Goal: Task Accomplishment & Management: Manage account settings

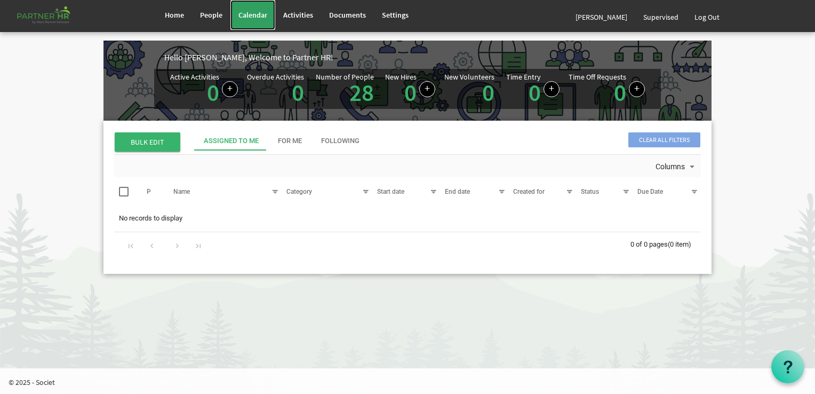
click at [249, 12] on span "Calendar" at bounding box center [253, 15] width 29 height 10
click at [215, 5] on link "People" at bounding box center [211, 15] width 38 height 30
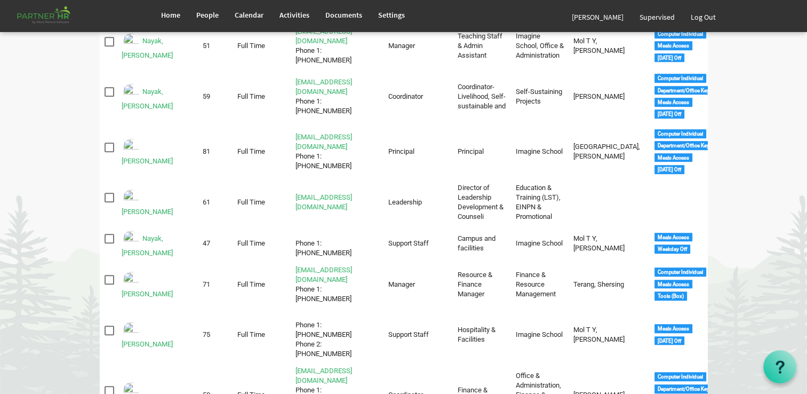
scroll to position [768, 0]
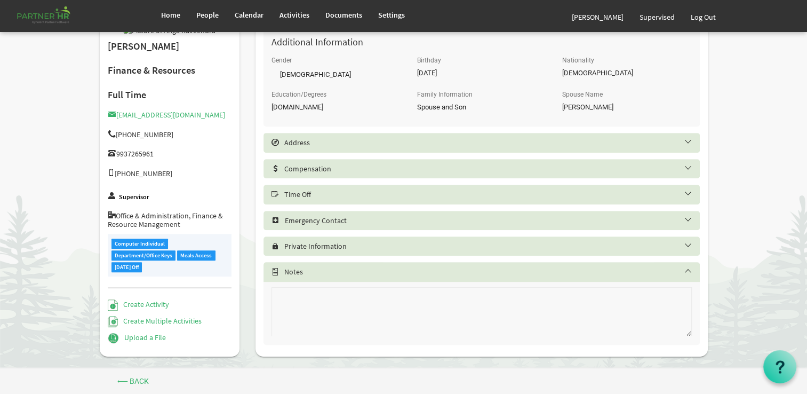
scroll to position [502, 0]
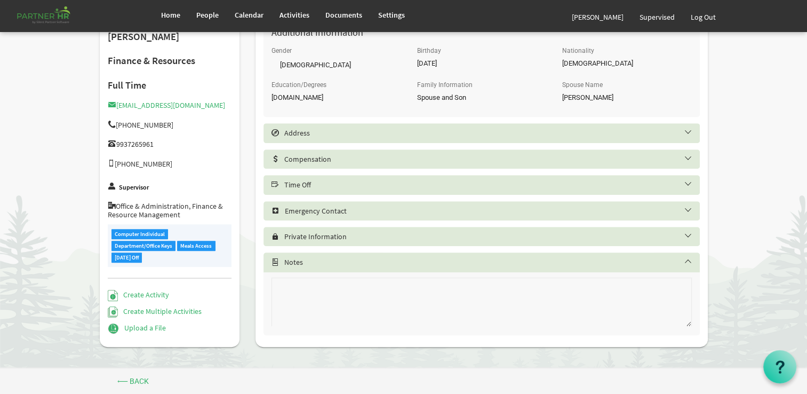
click at [327, 180] on div "Time Off" at bounding box center [482, 184] width 436 height 19
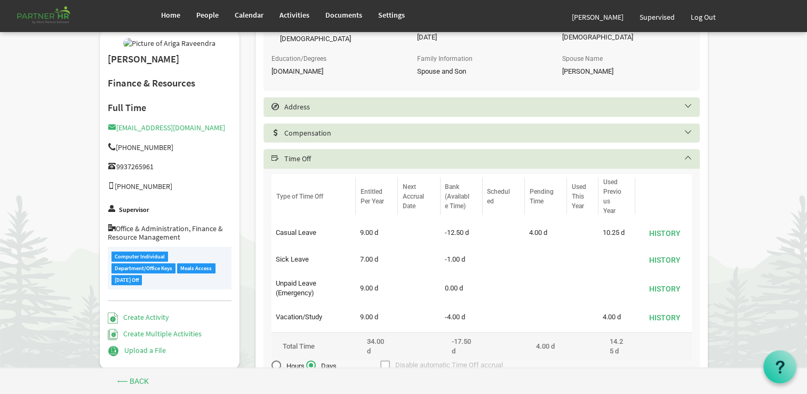
scroll to position [576, 0]
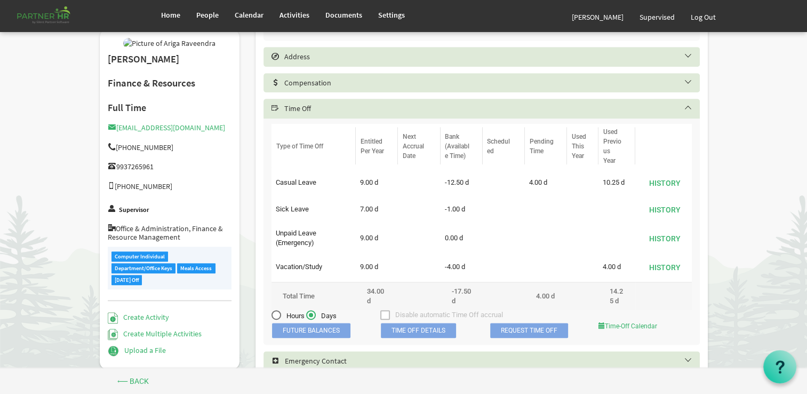
click at [424, 330] on span "Time Off Details" at bounding box center [418, 330] width 75 height 15
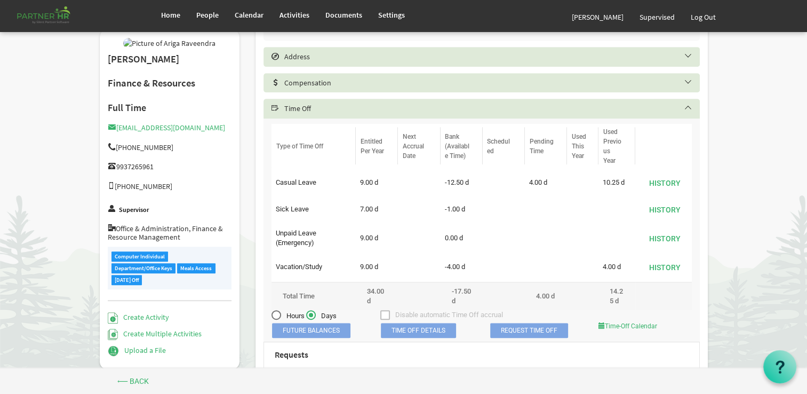
click at [424, 330] on span "Time Off Details" at bounding box center [418, 330] width 75 height 15
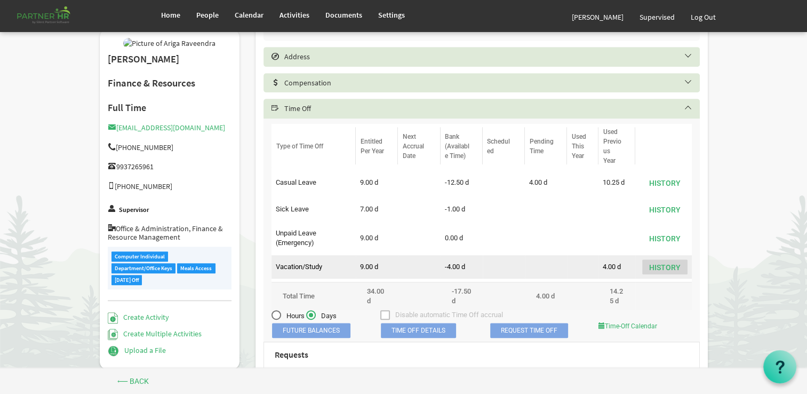
click at [668, 268] on button "History" at bounding box center [664, 266] width 45 height 15
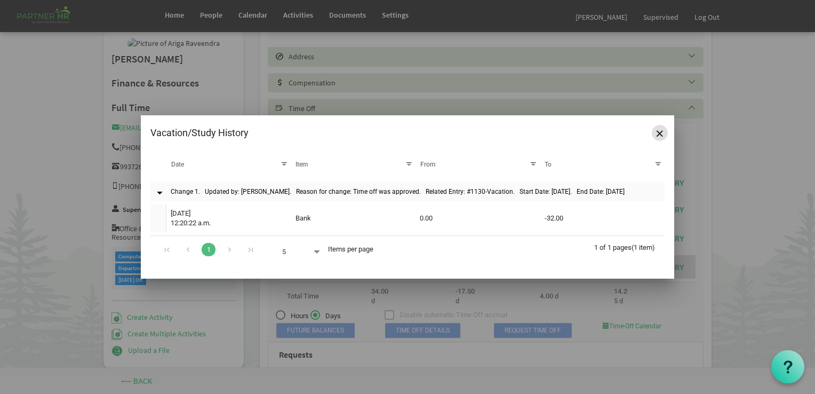
click at [657, 131] on span "Close" at bounding box center [660, 133] width 6 height 6
